Goal: Navigation & Orientation: Understand site structure

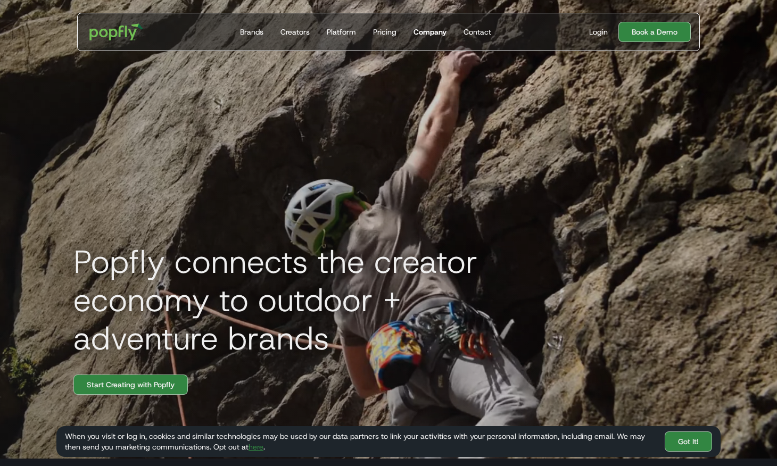
click at [426, 31] on div "Company" at bounding box center [430, 32] width 33 height 11
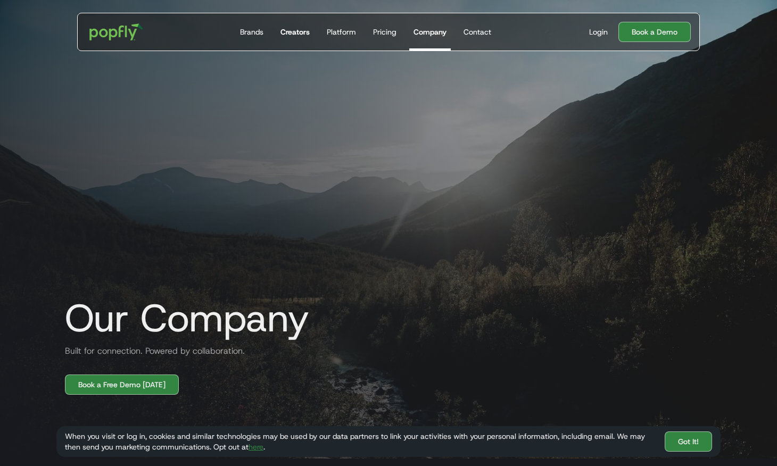
click at [297, 31] on div "Creators" at bounding box center [295, 32] width 29 height 11
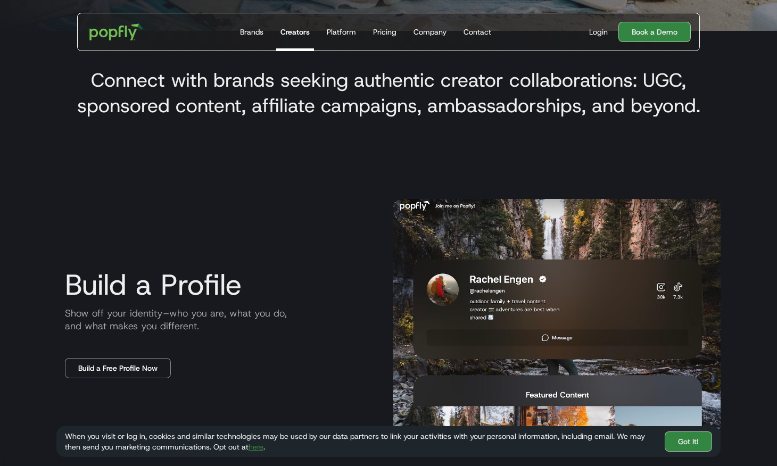
scroll to position [429, 0]
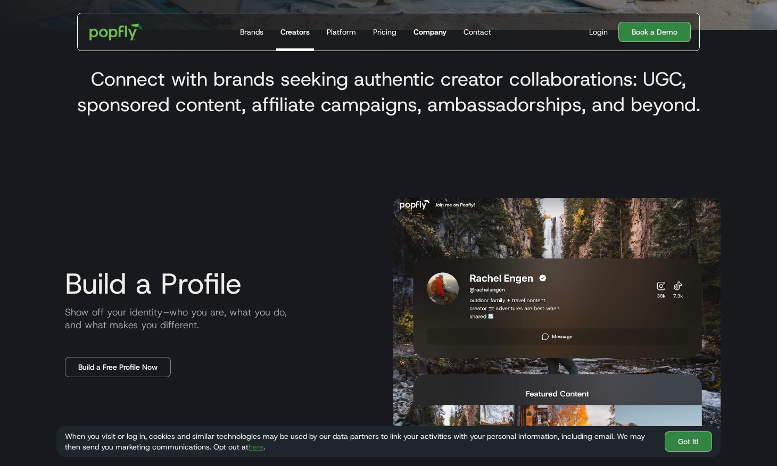
click at [422, 30] on div "Company" at bounding box center [430, 32] width 33 height 11
